Goal: Find specific page/section: Find specific page/section

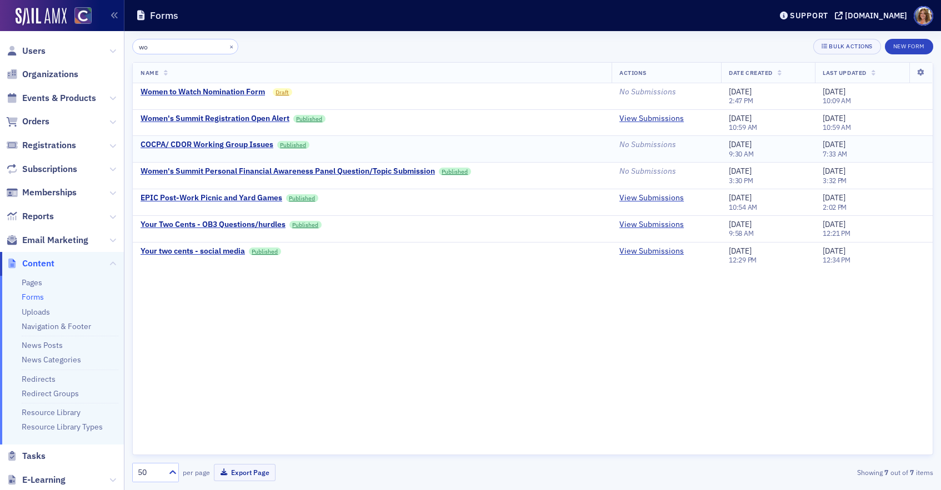
scroll to position [3, 0]
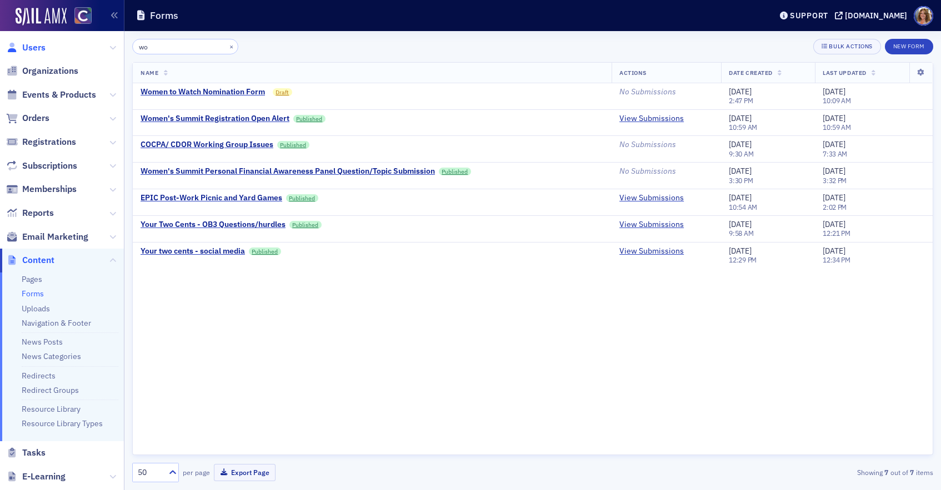
click at [36, 48] on span "Users" at bounding box center [33, 48] width 23 height 12
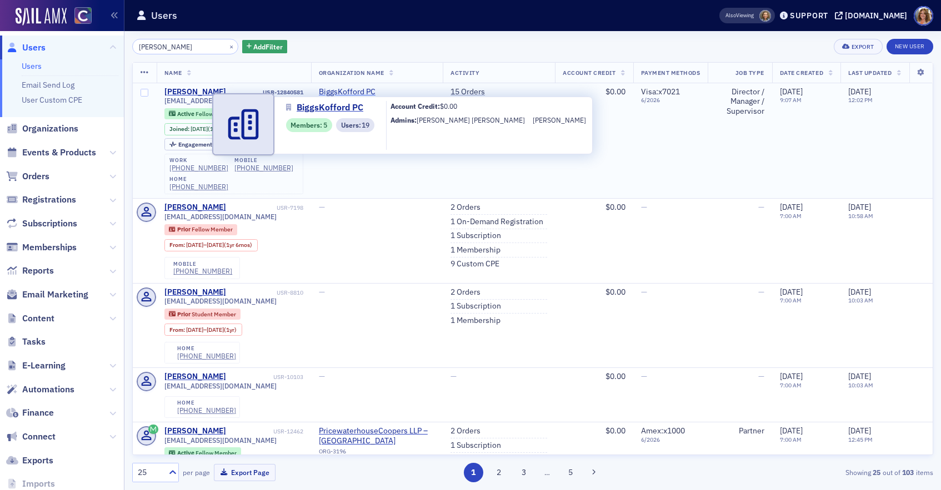
type input "[PERSON_NAME]"
click at [384, 90] on span "BiggsKofford PC" at bounding box center [369, 92] width 101 height 10
select select "US"
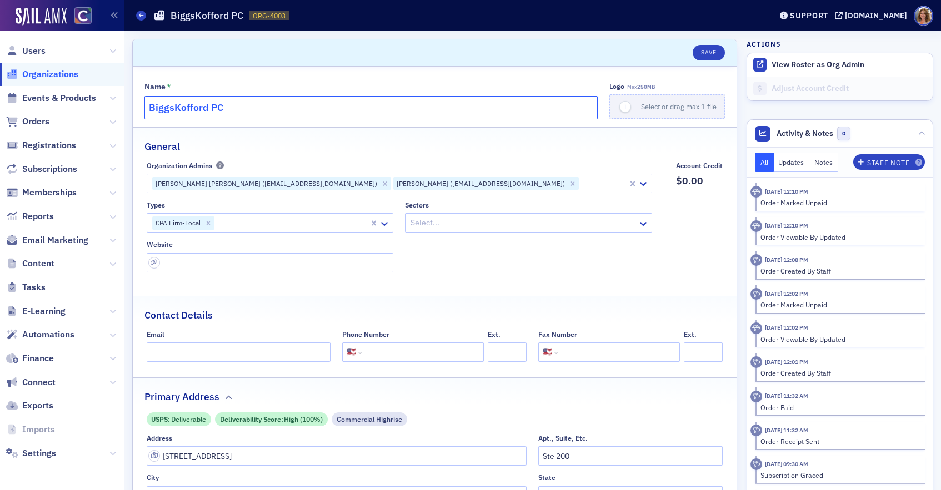
drag, startPoint x: 228, startPoint y: 108, endPoint x: 148, endPoint y: 104, distance: 79.6
click at [148, 104] on input "BiggsKofford PC" at bounding box center [370, 107] width 453 height 23
drag, startPoint x: 39, startPoint y: 48, endPoint x: 49, endPoint y: 48, distance: 10.0
click at [39, 48] on span "Users" at bounding box center [33, 51] width 23 height 12
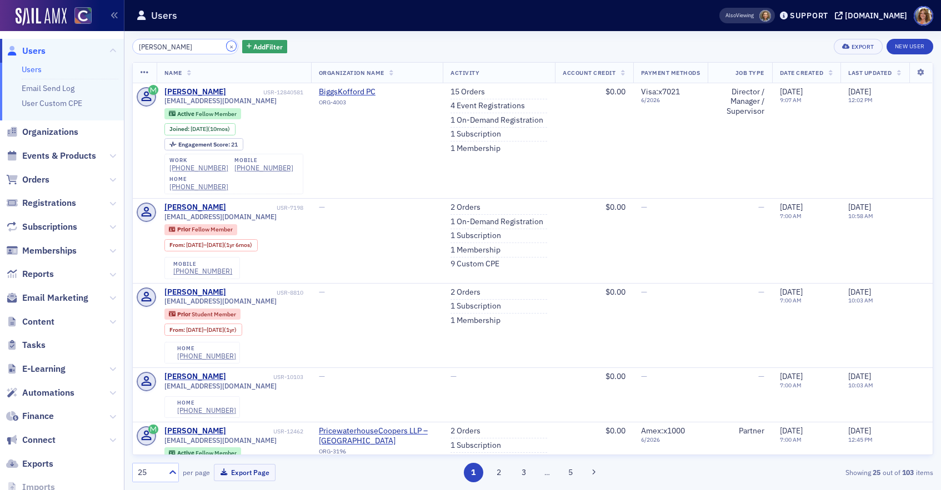
drag, startPoint x: 219, startPoint y: 47, endPoint x: 192, endPoint y: 42, distance: 28.2
click at [227, 46] on button "×" at bounding box center [232, 46] width 10 height 10
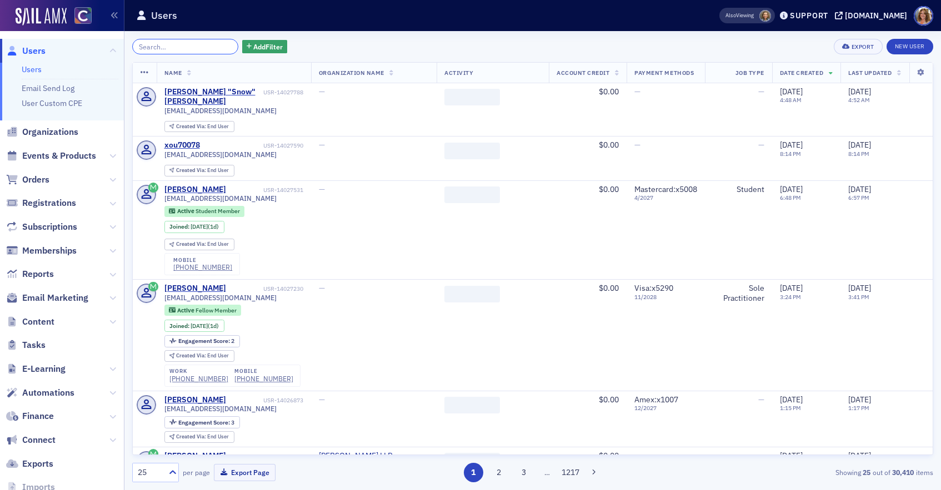
click at [165, 46] on input "search" at bounding box center [185, 47] width 106 height 16
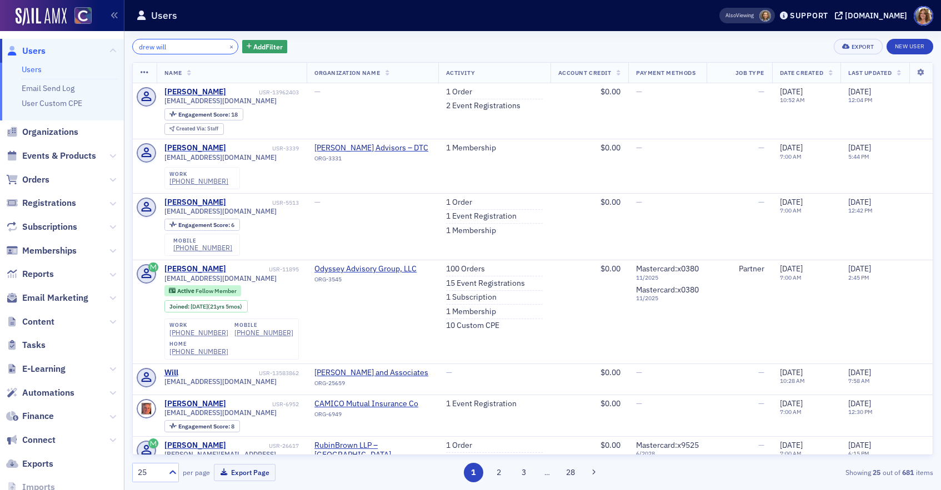
type input "drew will"
